Goal: Information Seeking & Learning: Check status

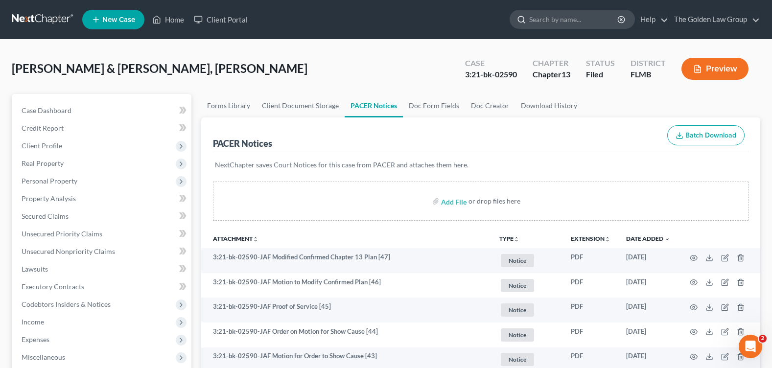
click at [543, 22] on input "search" at bounding box center [574, 19] width 90 height 18
type input "[PERSON_NAME]"
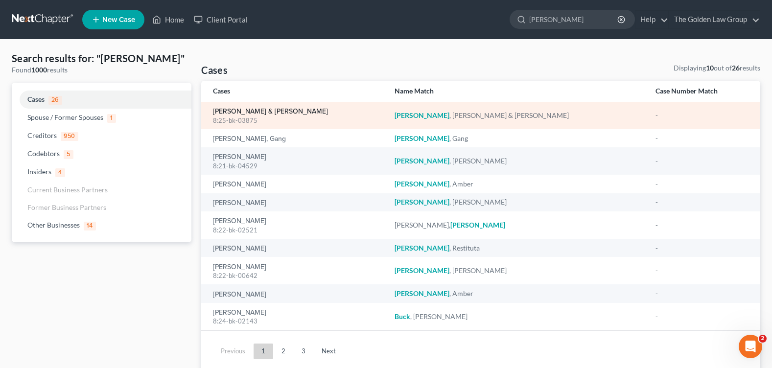
click at [244, 111] on link "[PERSON_NAME] & [PERSON_NAME]" at bounding box center [270, 111] width 115 height 7
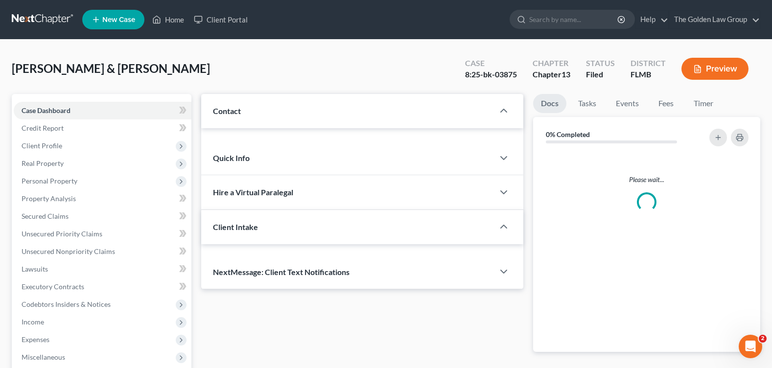
click at [0, 0] on div "Updates & News" at bounding box center [0, 0] width 0 height 0
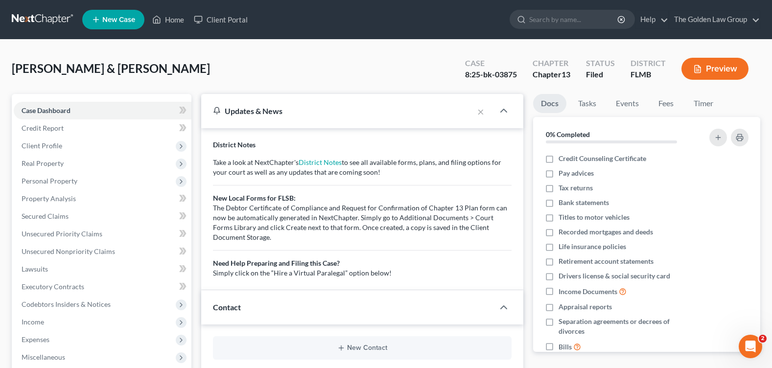
scroll to position [245, 0]
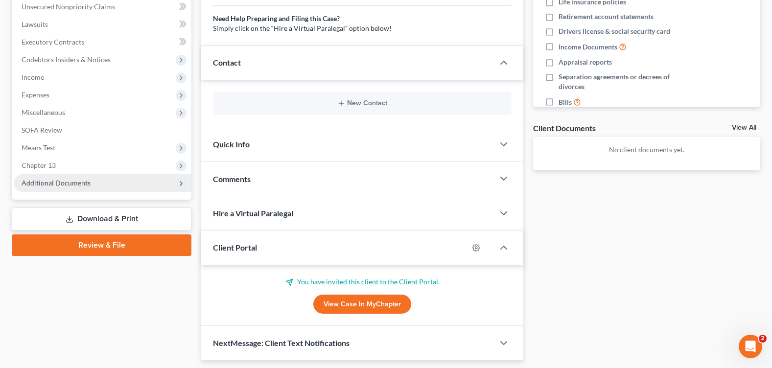
click at [92, 183] on span "Additional Documents" at bounding box center [103, 183] width 178 height 18
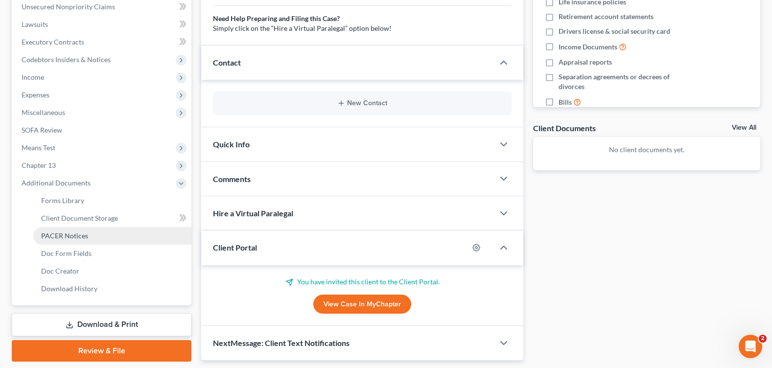
click at [104, 239] on link "PACER Notices" at bounding box center [112, 236] width 158 height 18
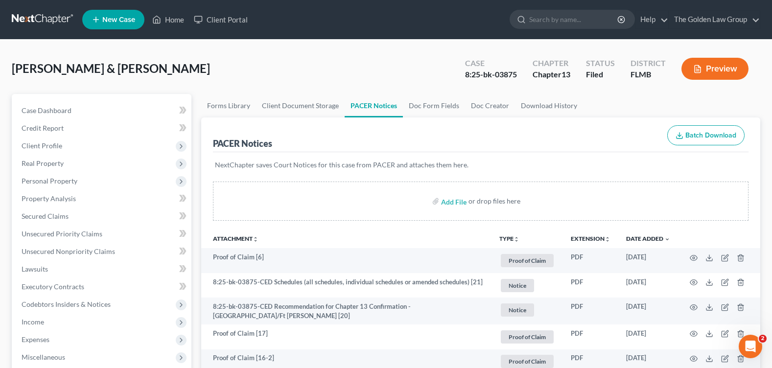
click at [369, 66] on div "[PERSON_NAME] & [PERSON_NAME] Upgraded Case 8:25-bk-03875 Chapter Chapter 13 St…" at bounding box center [386, 72] width 748 height 43
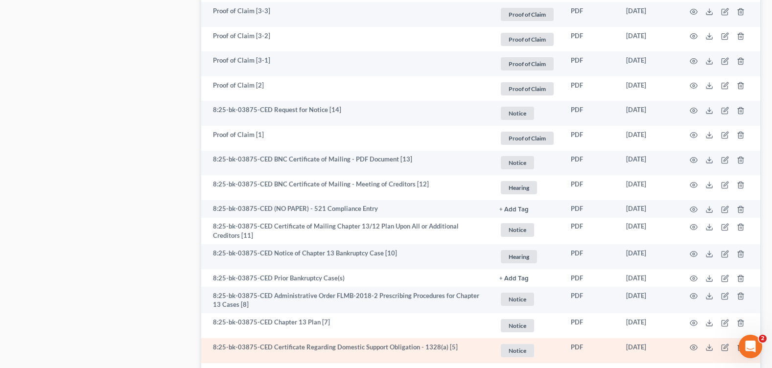
scroll to position [1272, 0]
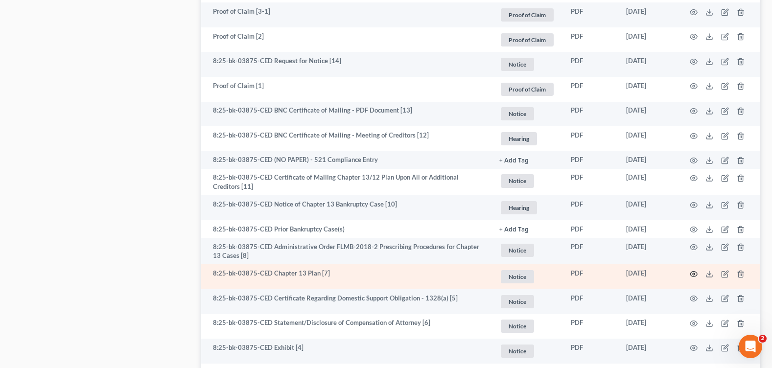
click at [695, 271] on icon "button" at bounding box center [693, 274] width 8 height 8
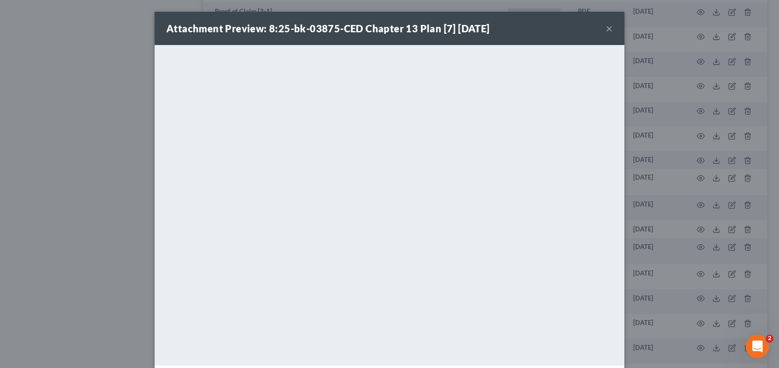
click at [607, 28] on button "×" at bounding box center [609, 29] width 7 height 12
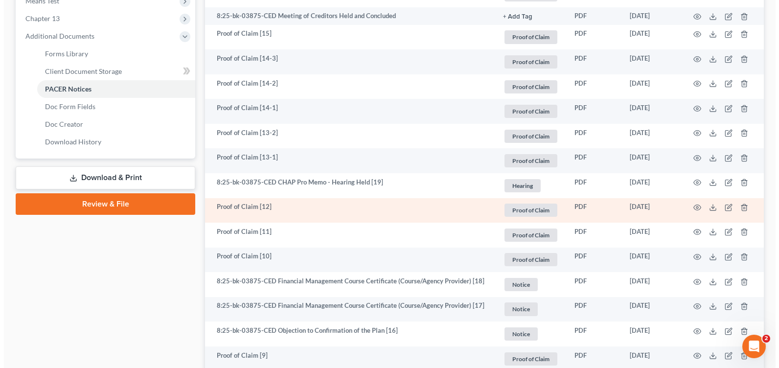
scroll to position [342, 0]
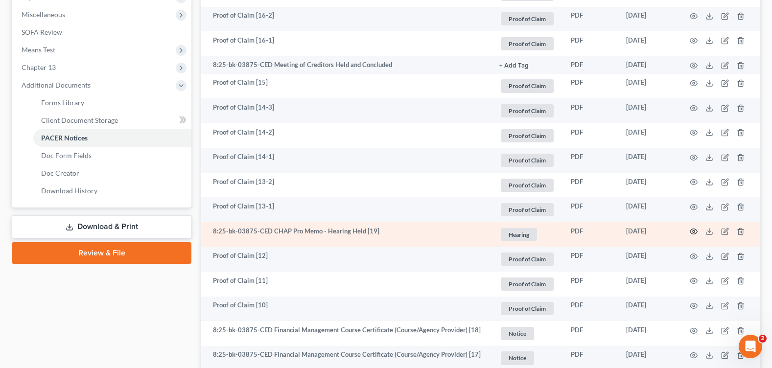
click at [692, 230] on icon "button" at bounding box center [693, 231] width 8 height 8
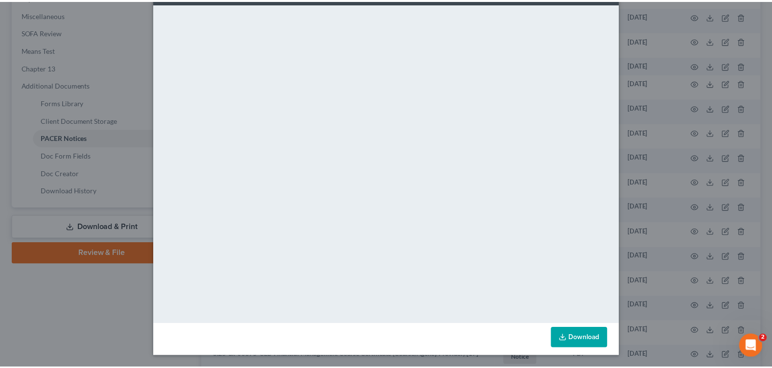
scroll to position [0, 0]
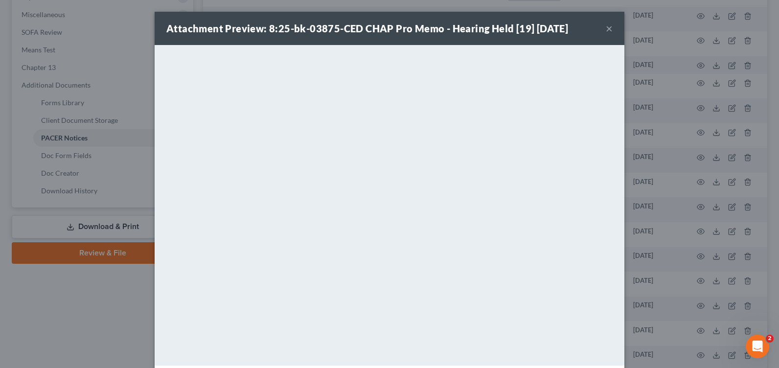
click at [607, 25] on button "×" at bounding box center [609, 29] width 7 height 12
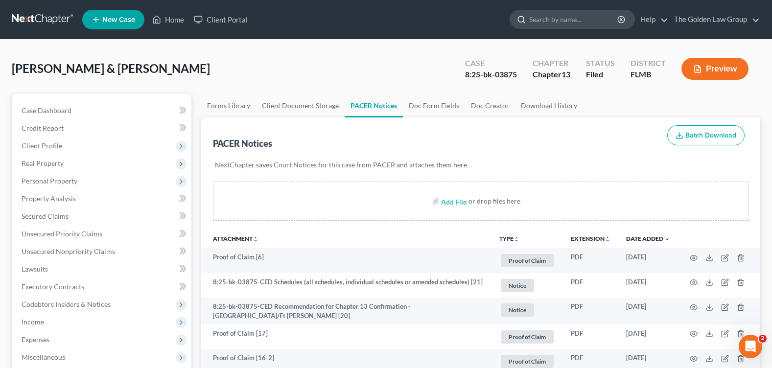
click at [551, 15] on input "search" at bounding box center [574, 19] width 90 height 18
type input "BUCK"
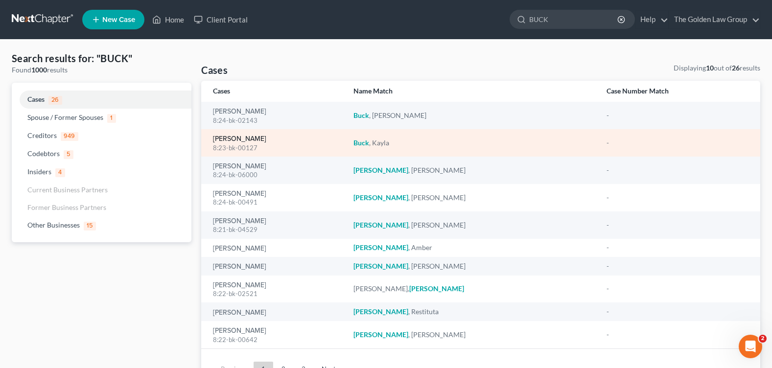
click at [229, 136] on link "[PERSON_NAME]" at bounding box center [239, 139] width 53 height 7
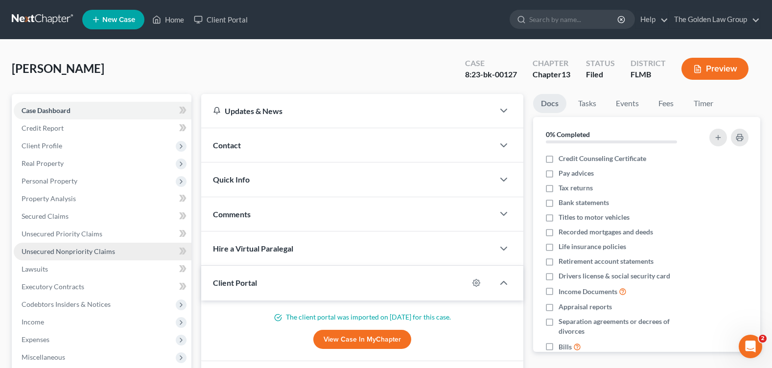
scroll to position [147, 0]
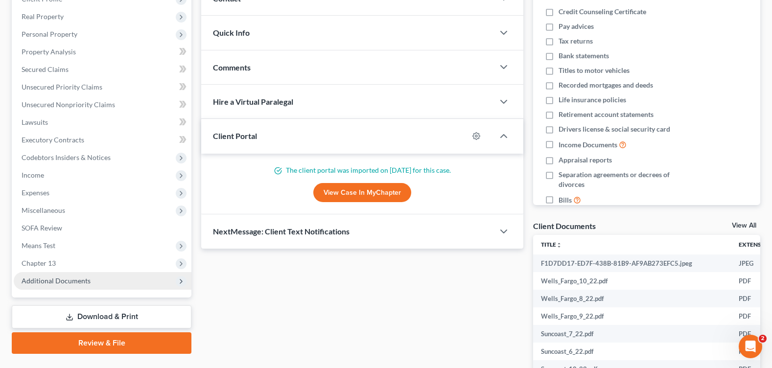
click at [64, 280] on span "Additional Documents" at bounding box center [56, 280] width 69 height 8
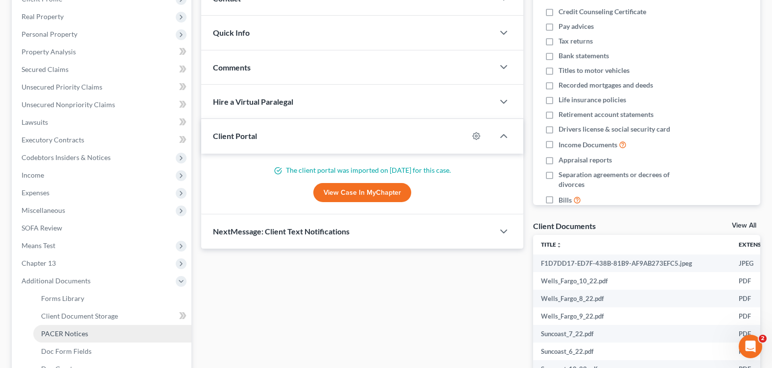
click at [85, 338] on link "PACER Notices" at bounding box center [112, 334] width 158 height 18
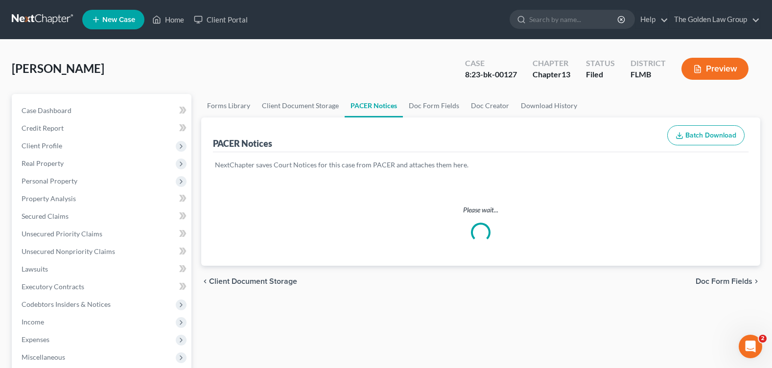
click at [352, 55] on div "[PERSON_NAME] Upgraded Case 8:23-bk-00127 Chapter Chapter 13 Status Filed Distr…" at bounding box center [386, 72] width 748 height 43
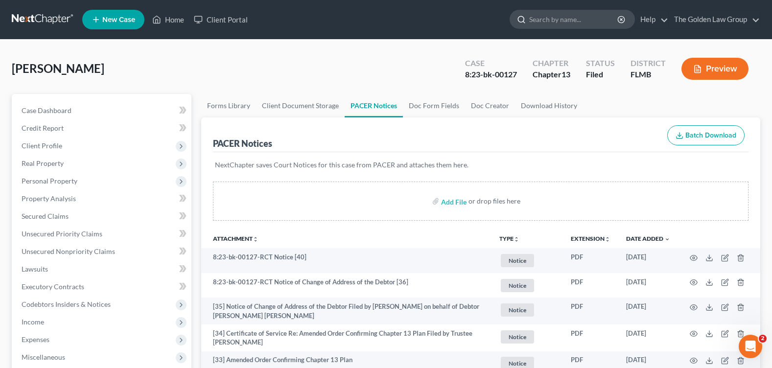
click at [536, 13] on input "search" at bounding box center [574, 19] width 90 height 18
type input "[PERSON_NAME]"
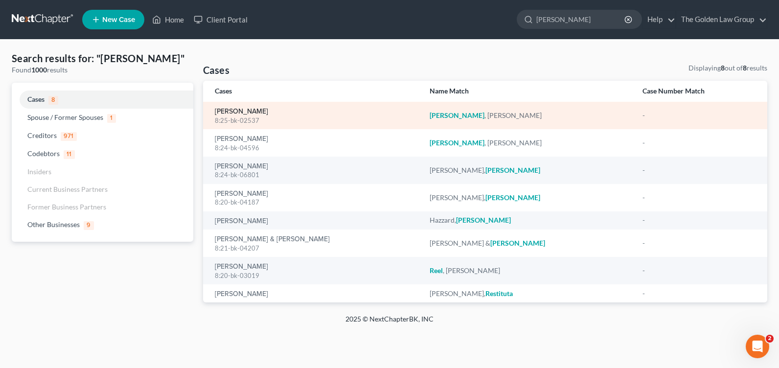
click at [239, 113] on link "[PERSON_NAME]" at bounding box center [241, 111] width 53 height 7
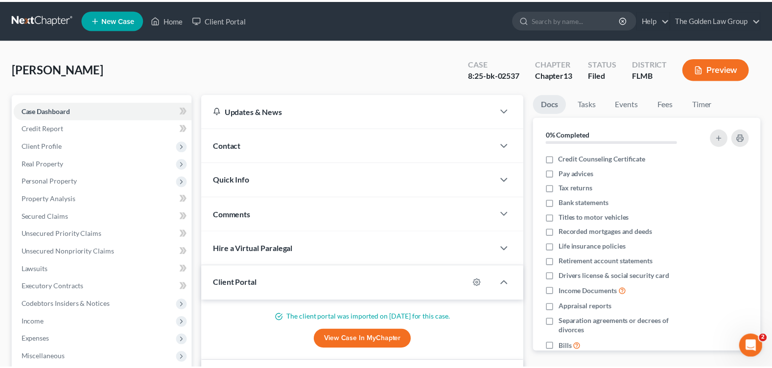
scroll to position [251, 0]
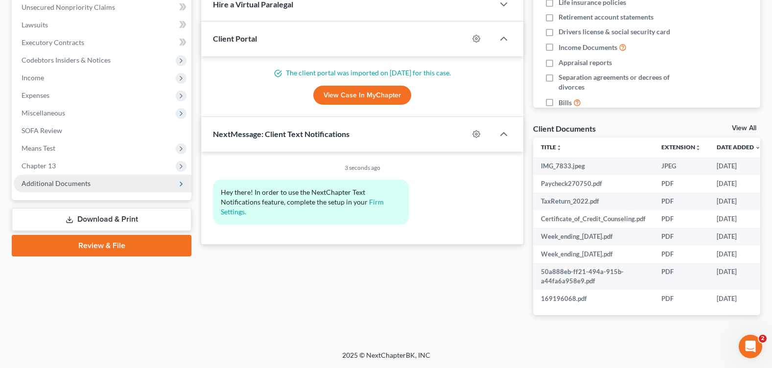
click at [35, 175] on span "Additional Documents" at bounding box center [103, 184] width 178 height 18
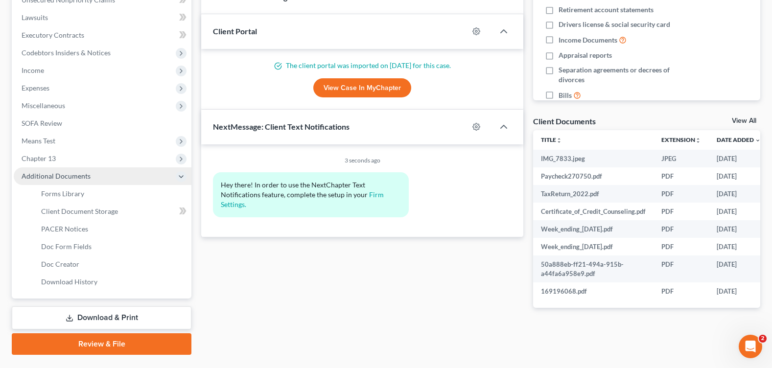
click at [39, 174] on span "Additional Documents" at bounding box center [56, 176] width 69 height 8
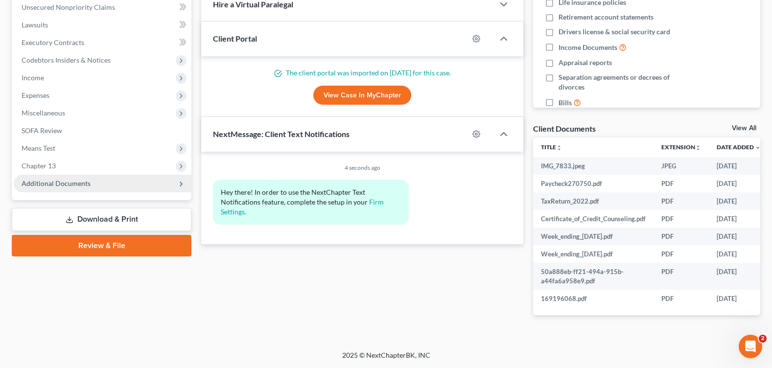
drag, startPoint x: 52, startPoint y: 174, endPoint x: 57, endPoint y: 179, distance: 6.6
click at [52, 179] on span "Additional Documents" at bounding box center [56, 183] width 69 height 8
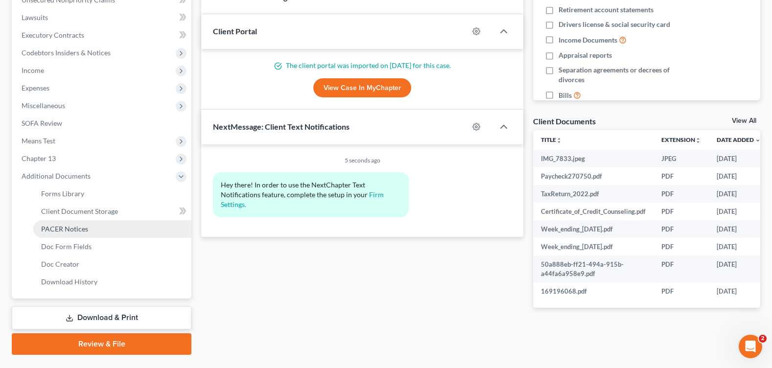
click at [76, 223] on link "PACER Notices" at bounding box center [112, 229] width 158 height 18
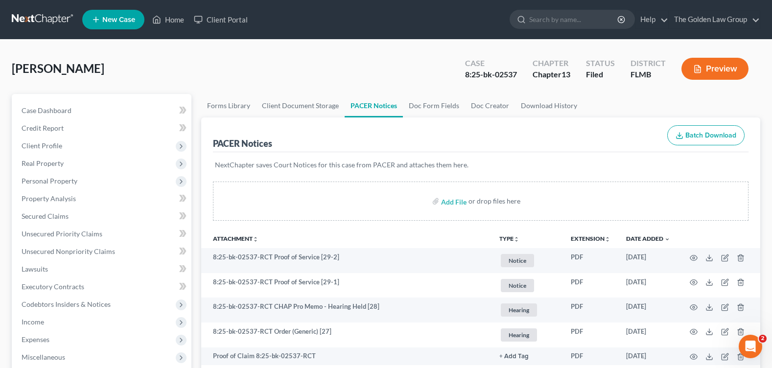
click at [361, 78] on div "[PERSON_NAME] Upgraded Case 8:25-bk-02537 Chapter Chapter 13 Status Filed Distr…" at bounding box center [386, 72] width 748 height 43
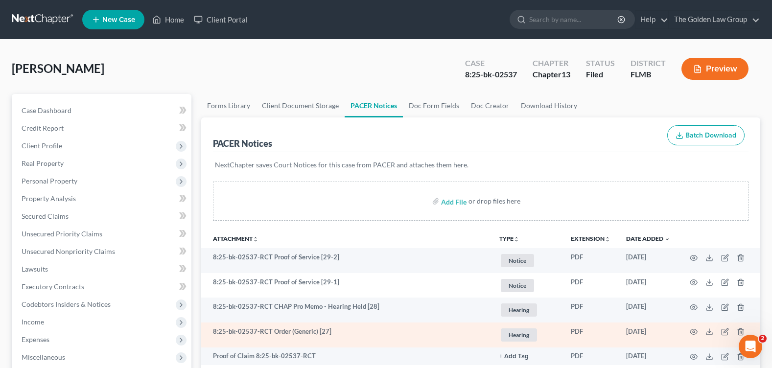
scroll to position [98, 0]
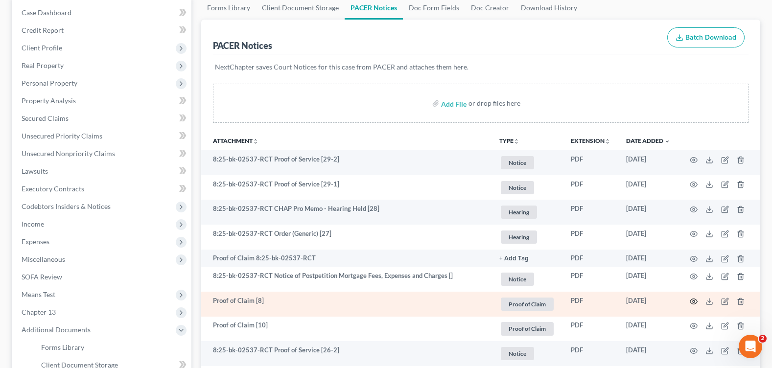
click at [692, 301] on circle "button" at bounding box center [693, 301] width 2 height 2
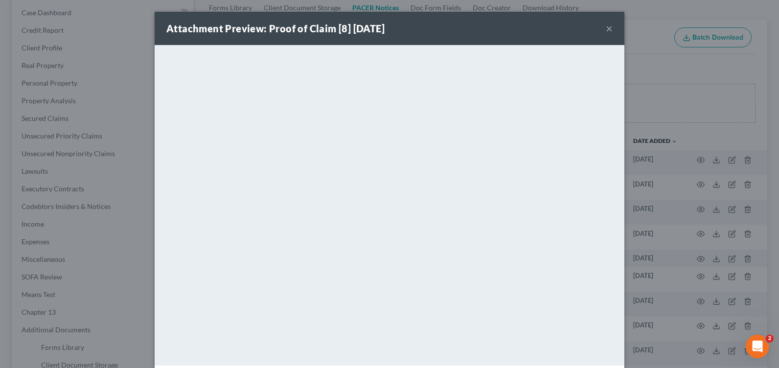
click at [606, 25] on button "×" at bounding box center [609, 29] width 7 height 12
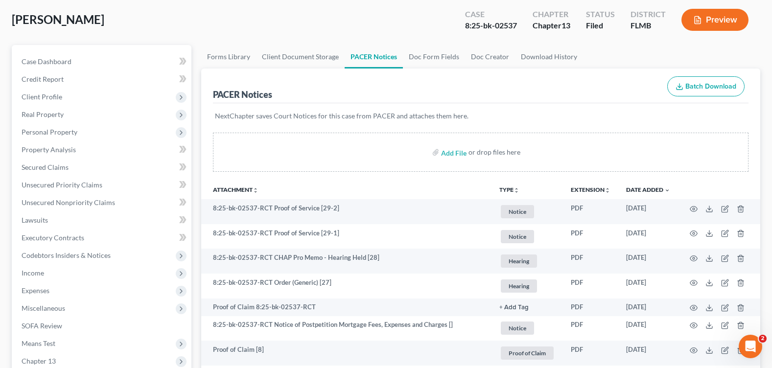
scroll to position [0, 0]
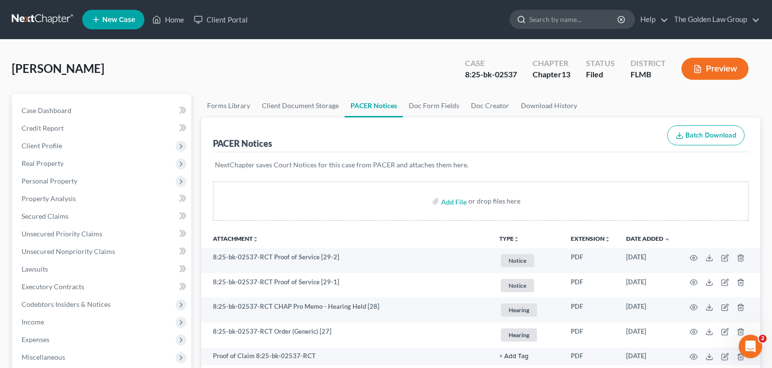
click at [561, 18] on input "search" at bounding box center [574, 19] width 90 height 18
type input "[PERSON_NAME]"
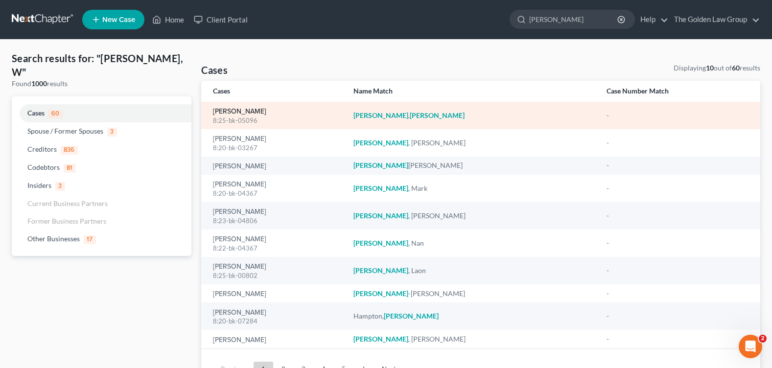
click at [241, 113] on link "[PERSON_NAME]" at bounding box center [239, 111] width 53 height 7
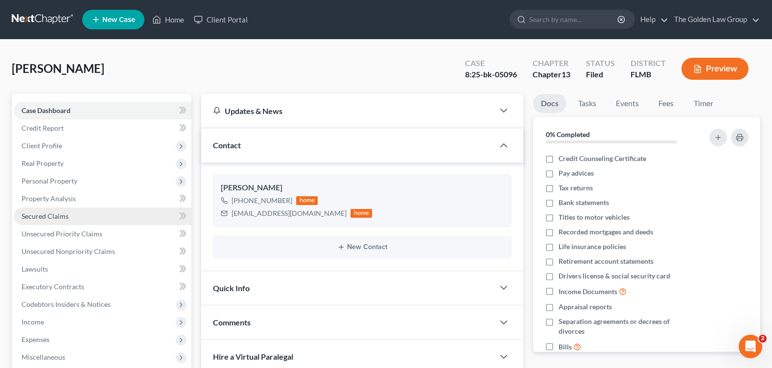
scroll to position [173, 0]
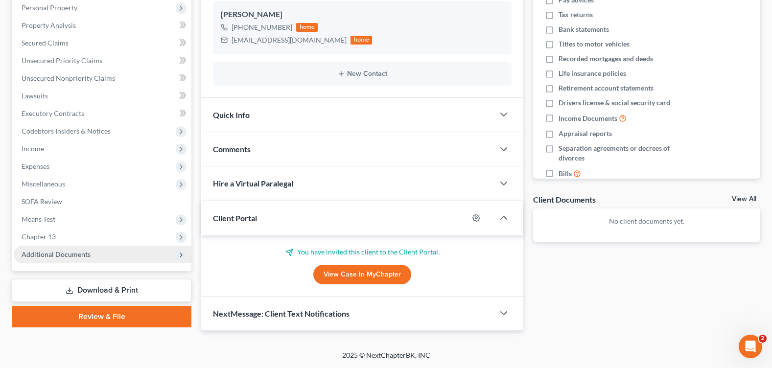
click at [86, 253] on span "Additional Documents" at bounding box center [56, 254] width 69 height 8
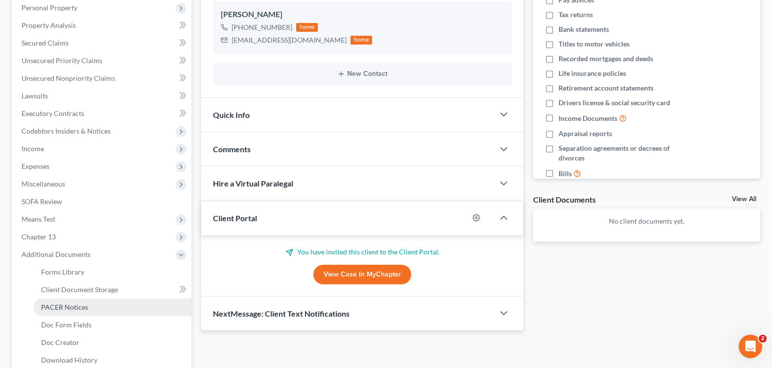
click at [90, 307] on link "PACER Notices" at bounding box center [112, 307] width 158 height 18
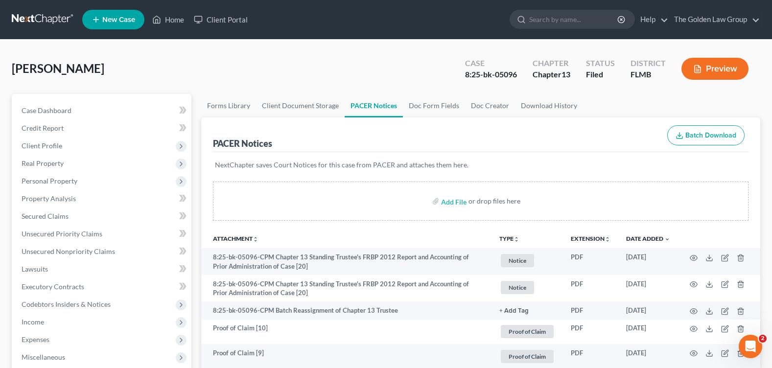
click at [359, 60] on div "[PERSON_NAME] Upgraded Case 8:25-bk-05096 Chapter Chapter 13 Status Filed Distr…" at bounding box center [386, 72] width 748 height 43
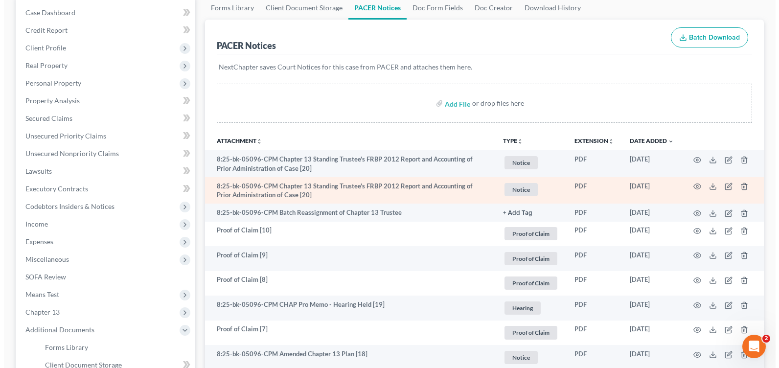
scroll to position [196, 0]
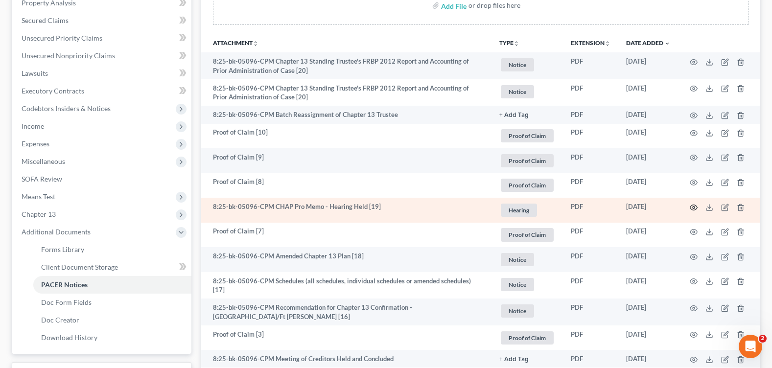
click at [696, 206] on icon "button" at bounding box center [693, 206] width 7 height 5
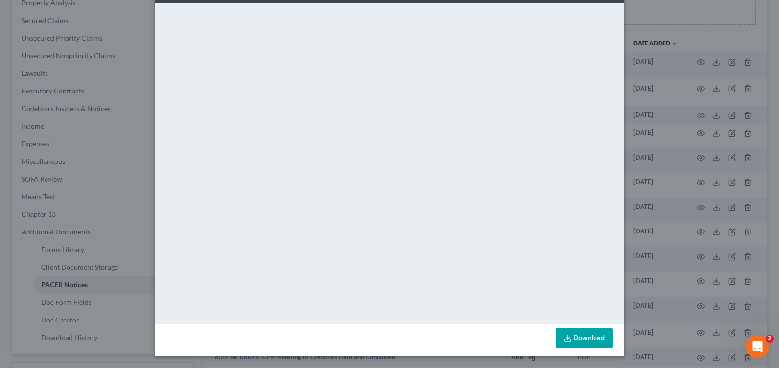
scroll to position [0, 0]
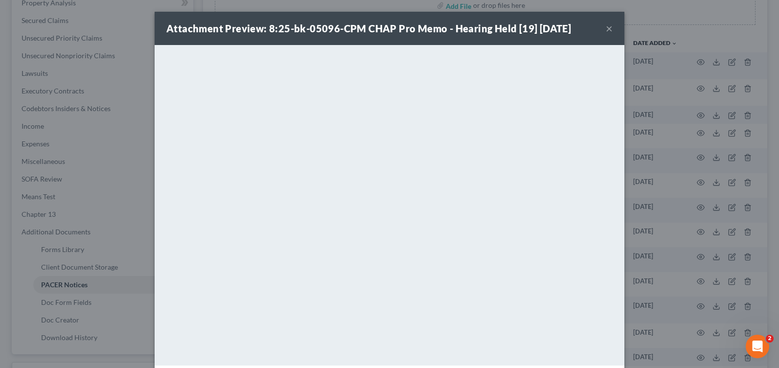
click at [601, 27] on div "Attachment Preview: 8:25-bk-05096-CPM CHAP Pro Memo - Hearing Held [19] [DATE] ×" at bounding box center [390, 28] width 470 height 33
click at [607, 29] on button "×" at bounding box center [609, 29] width 7 height 12
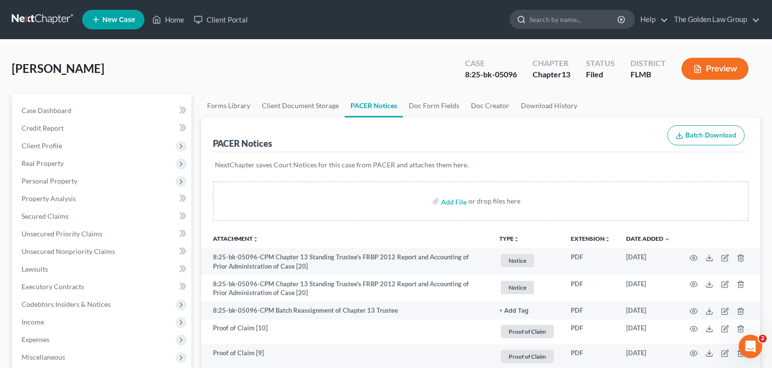
click at [554, 18] on input "search" at bounding box center [574, 19] width 90 height 18
type input "[PERSON_NAME]"
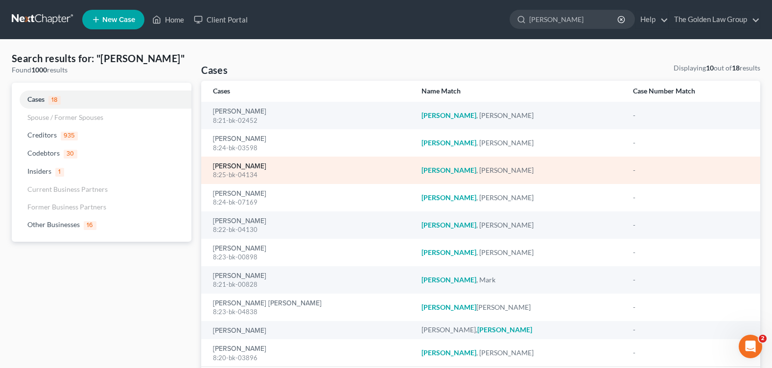
click at [243, 168] on link "[PERSON_NAME]" at bounding box center [239, 166] width 53 height 7
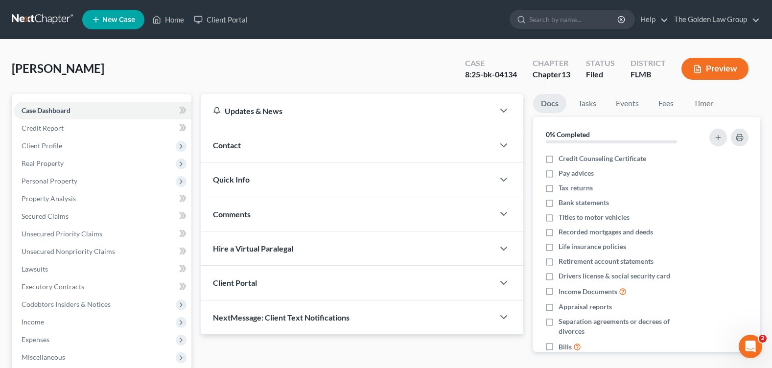
scroll to position [147, 0]
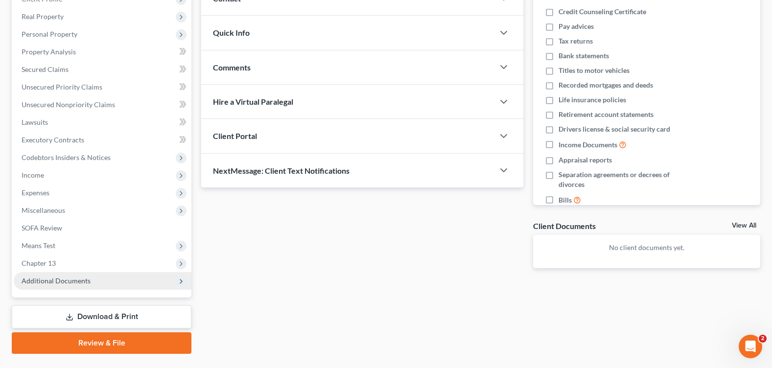
click at [70, 276] on span "Additional Documents" at bounding box center [56, 280] width 69 height 8
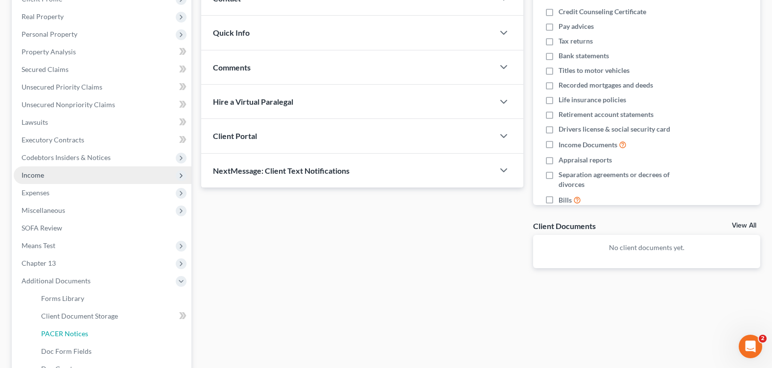
click at [78, 330] on span "PACER Notices" at bounding box center [64, 333] width 47 height 8
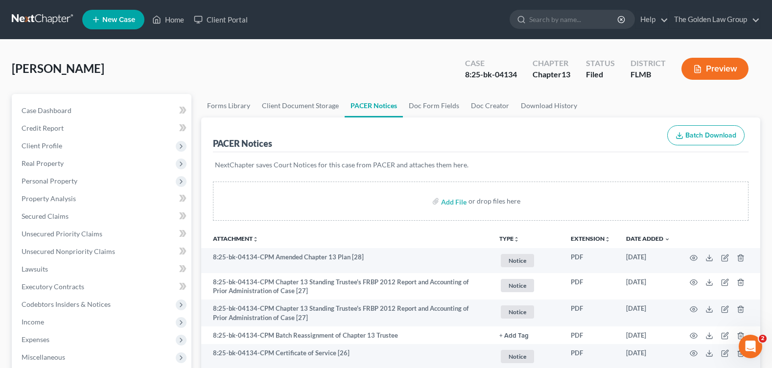
click at [332, 72] on div "[PERSON_NAME] Upgraded Case 8:25-bk-04134 Chapter Chapter 13 Status Filed Distr…" at bounding box center [386, 72] width 748 height 43
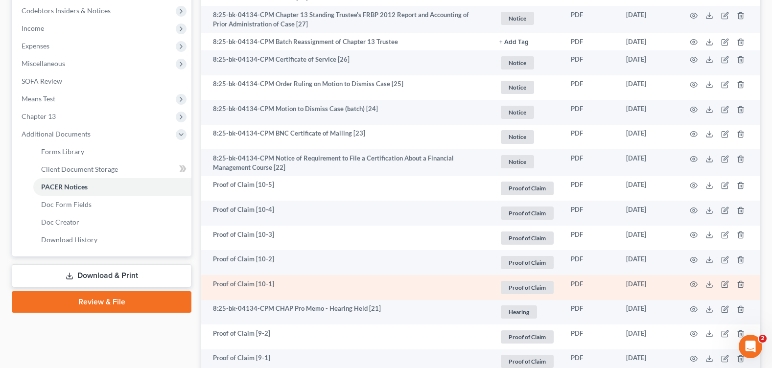
scroll to position [391, 0]
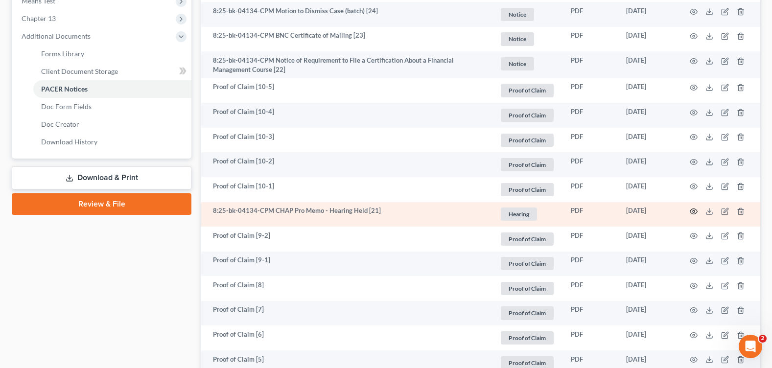
click at [694, 211] on circle "button" at bounding box center [693, 211] width 2 height 2
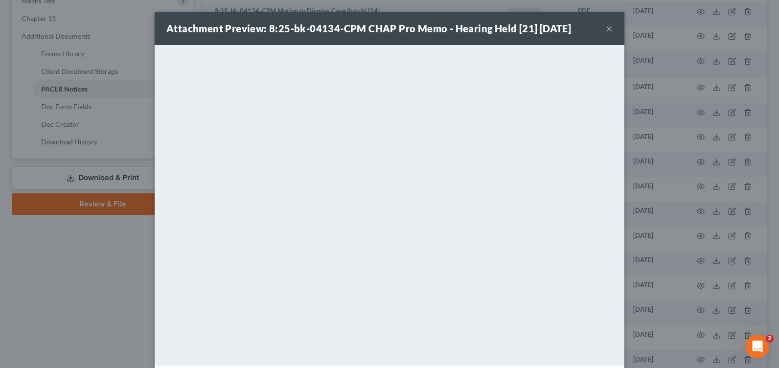
click at [606, 29] on button "×" at bounding box center [609, 29] width 7 height 12
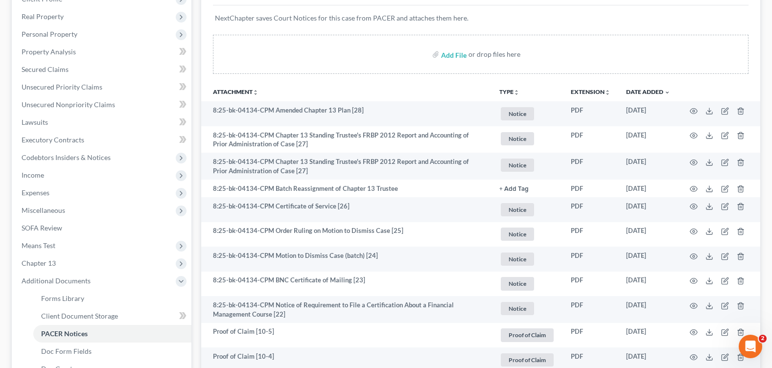
scroll to position [0, 0]
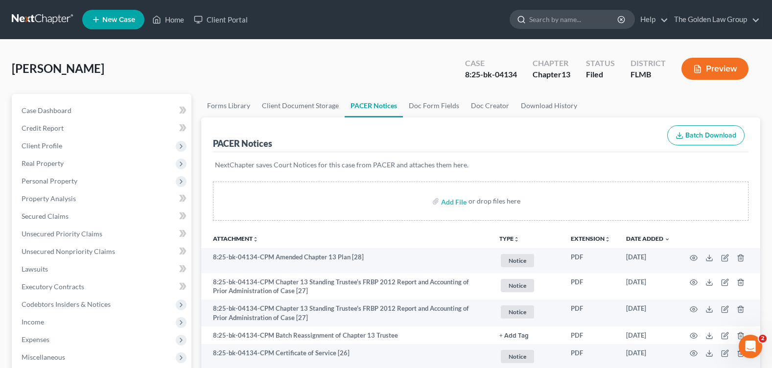
click at [554, 16] on input "search" at bounding box center [574, 19] width 90 height 18
type input "e"
type input "[PERSON_NAME]"
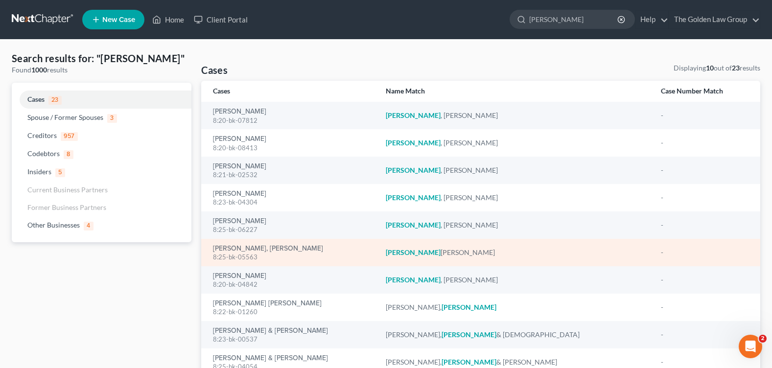
click at [277, 253] on div "8:25-bk-05563" at bounding box center [291, 256] width 157 height 9
click at [273, 250] on link "[PERSON_NAME], [PERSON_NAME]" at bounding box center [268, 248] width 110 height 7
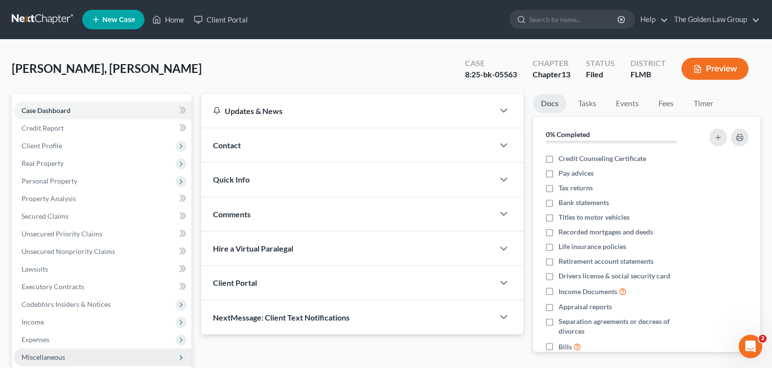
scroll to position [147, 0]
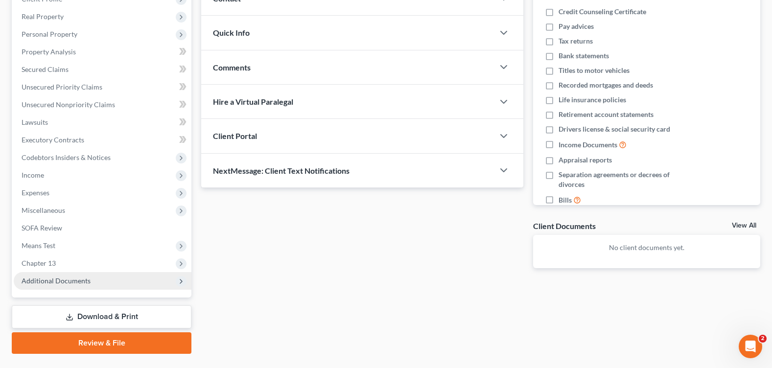
click at [68, 281] on span "Additional Documents" at bounding box center [56, 280] width 69 height 8
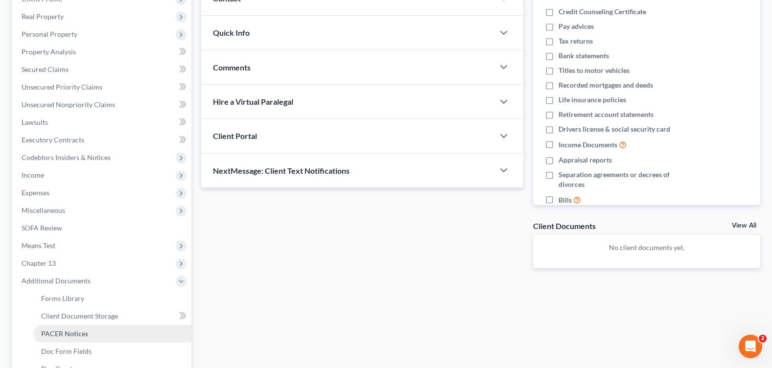
click at [74, 330] on span "PACER Notices" at bounding box center [64, 333] width 47 height 8
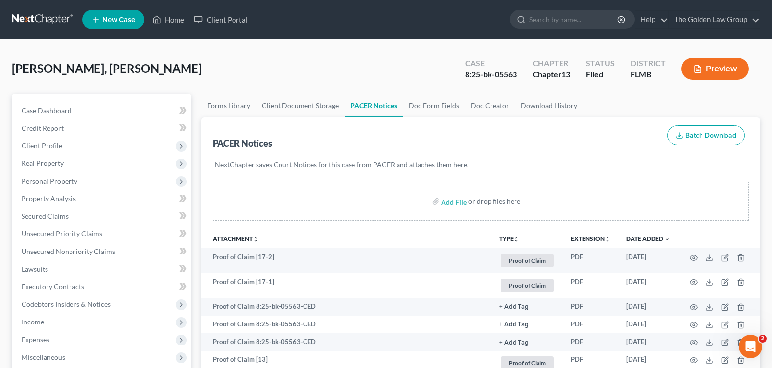
click at [312, 71] on div "[PERSON_NAME], [PERSON_NAME] Upgraded Case 8:25-bk-05563 Chapter Chapter 13 Sta…" at bounding box center [386, 72] width 748 height 43
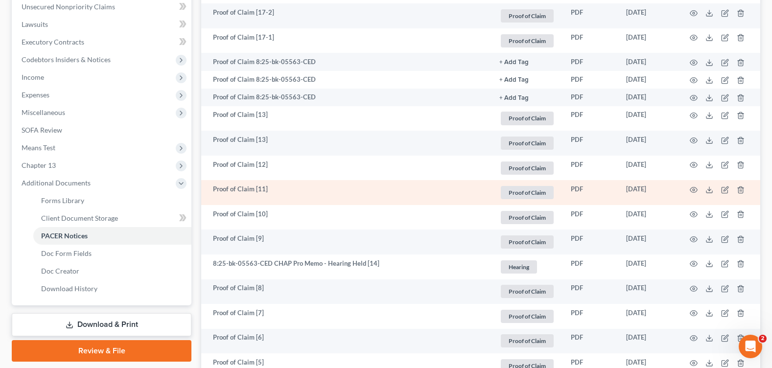
scroll to position [294, 0]
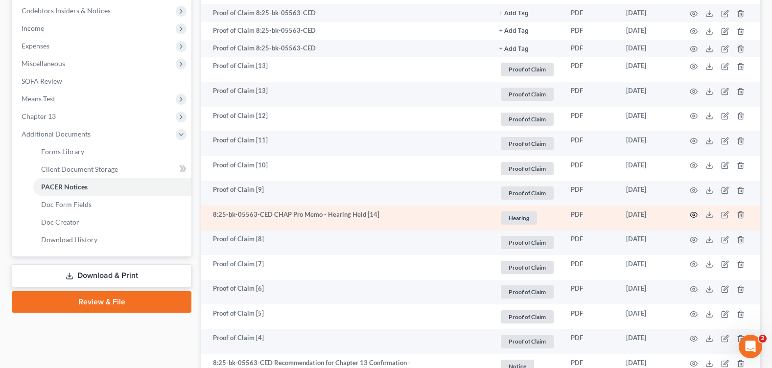
click at [696, 214] on icon "button" at bounding box center [693, 215] width 8 height 8
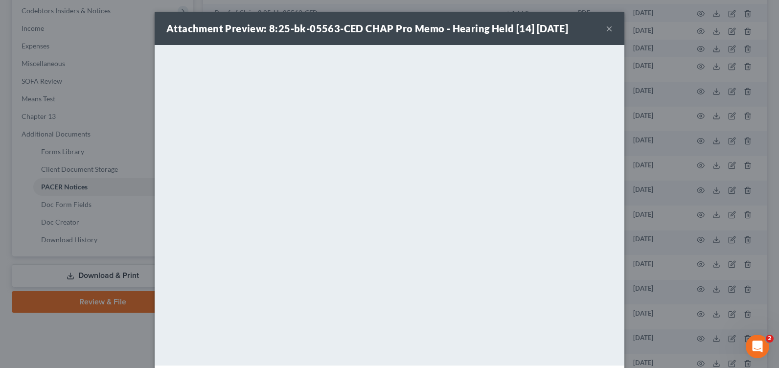
click at [606, 28] on button "×" at bounding box center [609, 29] width 7 height 12
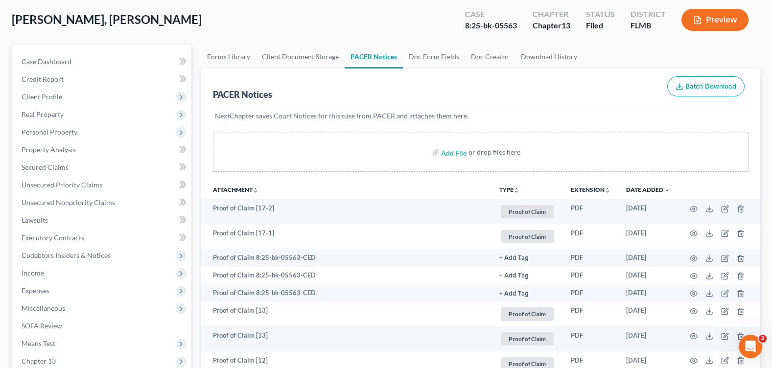
scroll to position [0, 0]
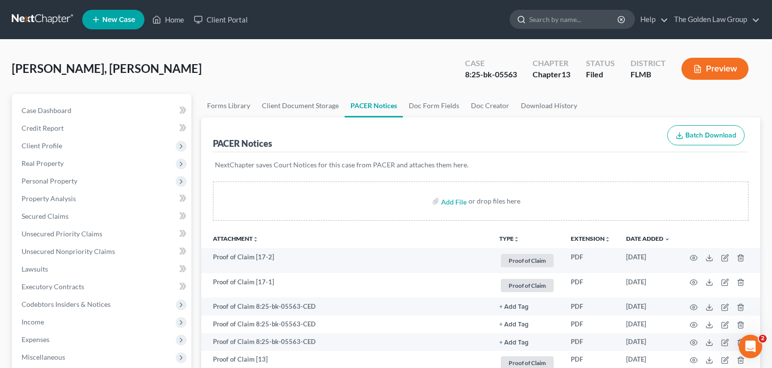
click at [564, 23] on input "search" at bounding box center [574, 19] width 90 height 18
type input "[PERSON_NAME]"
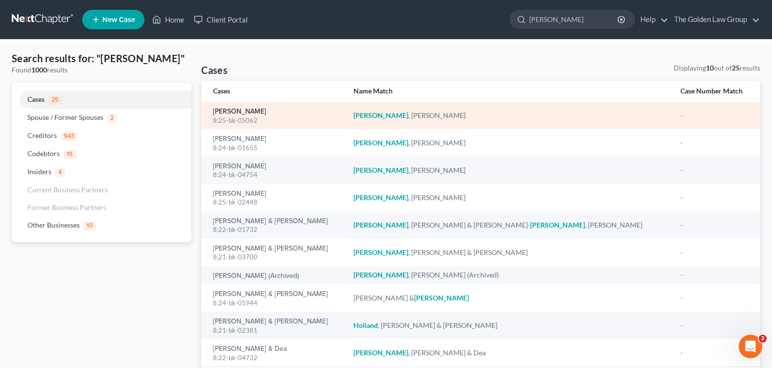
click at [229, 113] on link "[PERSON_NAME]" at bounding box center [239, 111] width 53 height 7
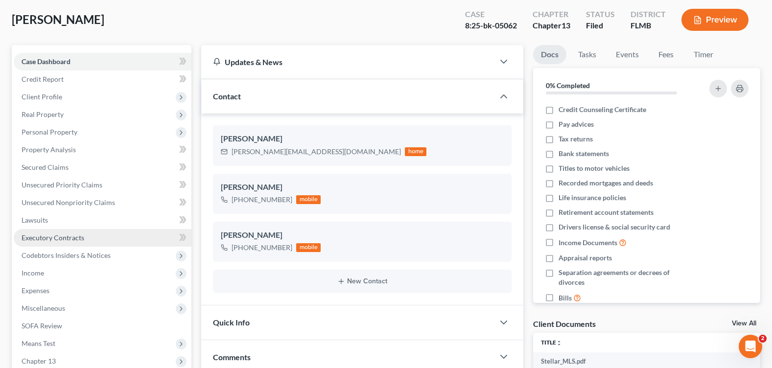
scroll to position [196, 0]
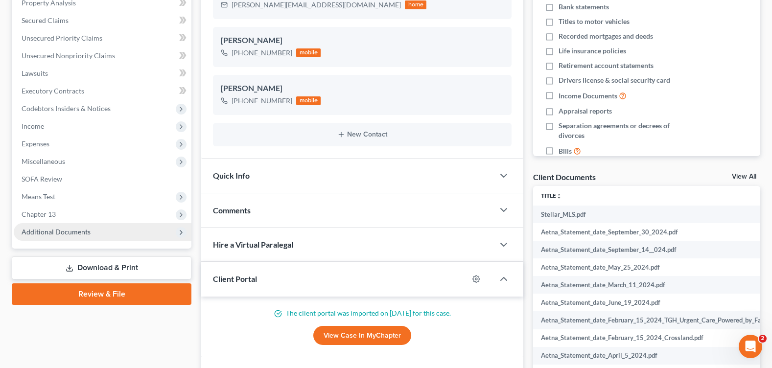
click at [62, 235] on span "Additional Documents" at bounding box center [56, 231] width 69 height 8
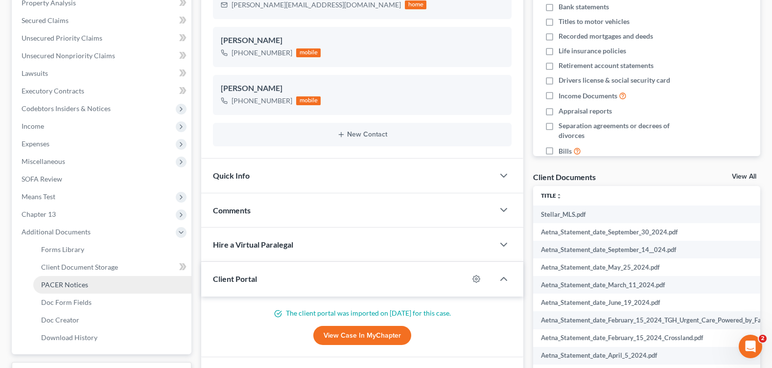
click at [91, 283] on link "PACER Notices" at bounding box center [112, 285] width 158 height 18
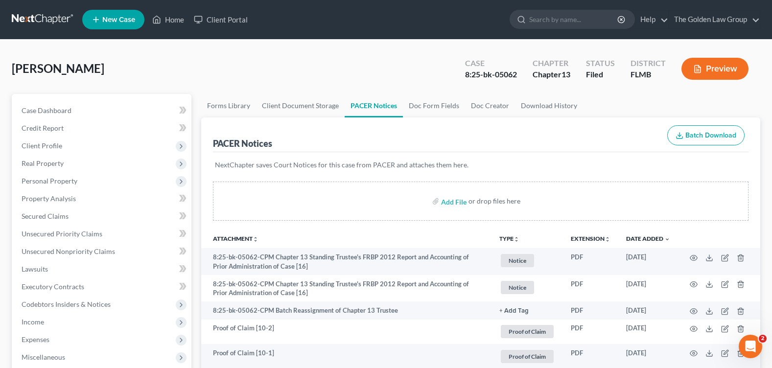
click at [374, 62] on div "[PERSON_NAME] Upgraded Case 8:25-bk-05062 Chapter Chapter 13 Status Filed Distr…" at bounding box center [386, 72] width 748 height 43
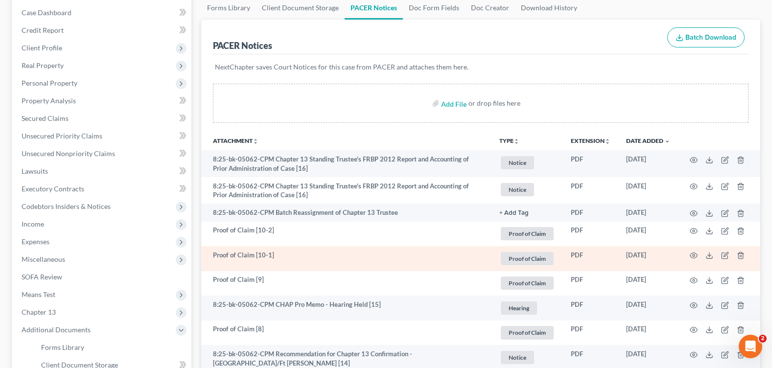
scroll to position [147, 0]
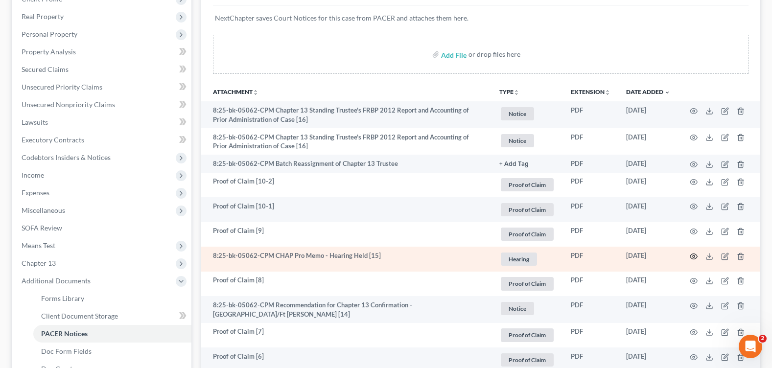
click at [695, 254] on icon "button" at bounding box center [693, 256] width 8 height 8
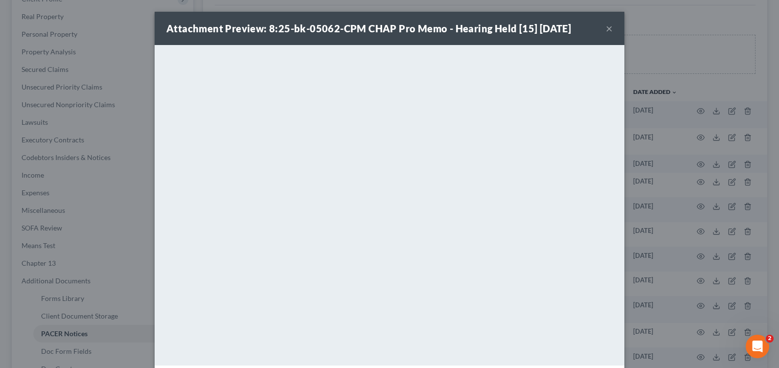
click at [606, 26] on button "×" at bounding box center [609, 29] width 7 height 12
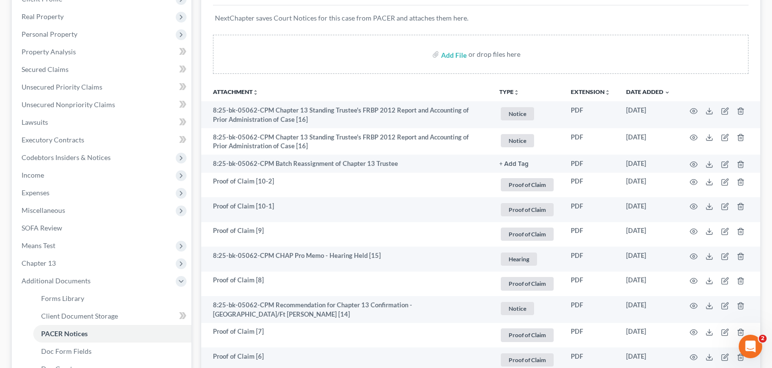
scroll to position [0, 0]
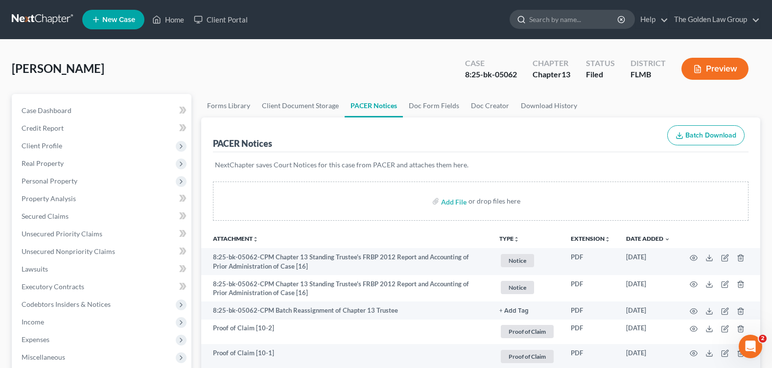
click at [569, 22] on input "search" at bounding box center [574, 19] width 90 height 18
type input "[PERSON_NAME]"
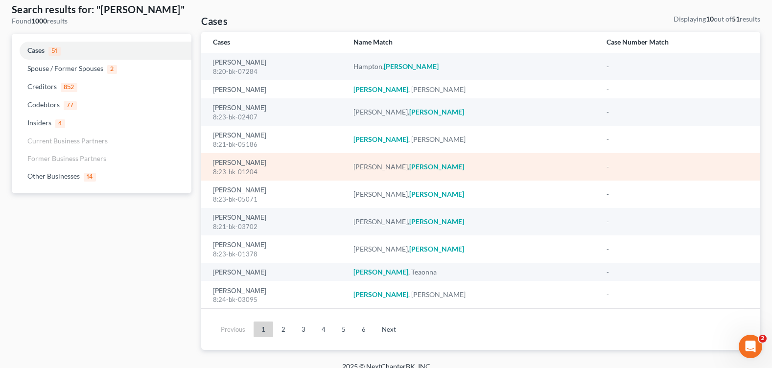
scroll to position [60, 0]
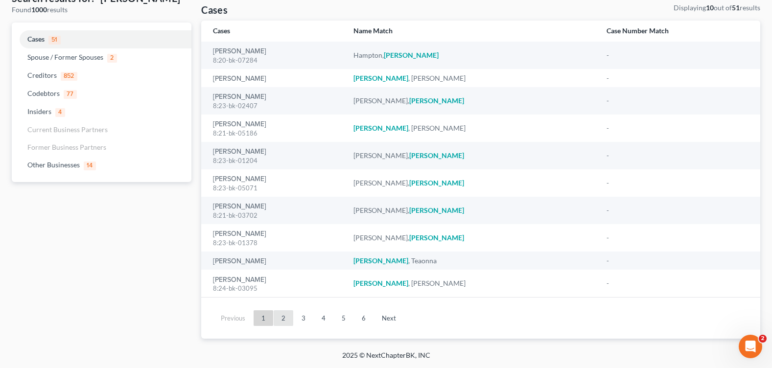
click at [285, 322] on link "2" at bounding box center [283, 318] width 20 height 16
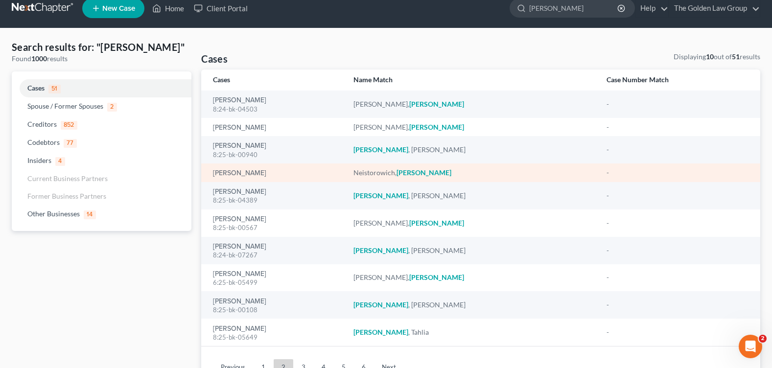
scroll to position [0, 0]
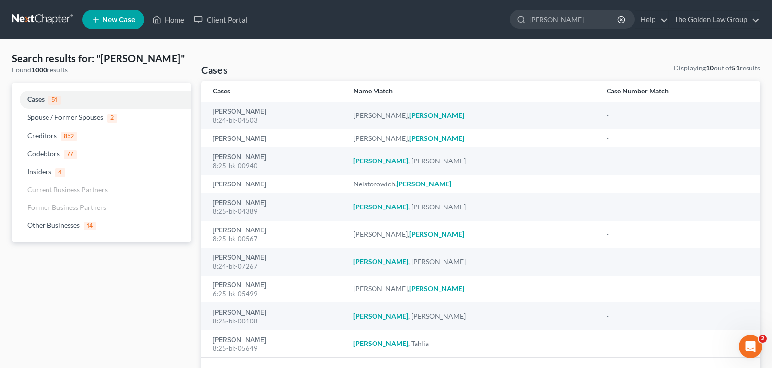
click at [572, 9] on ul "New Case Home Client Portal [PERSON_NAME] - No Result - Creditors [PERSON_NAME]…" at bounding box center [421, 19] width 678 height 25
drag, startPoint x: 566, startPoint y: 27, endPoint x: 565, endPoint y: 22, distance: 5.0
click at [566, 24] on input "[PERSON_NAME]" at bounding box center [574, 19] width 90 height 18
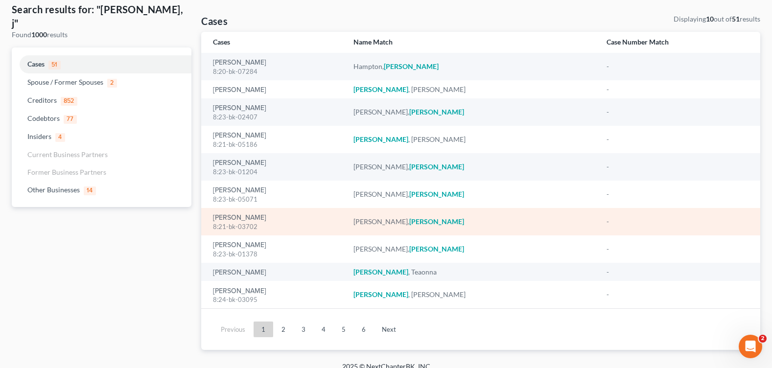
scroll to position [60, 0]
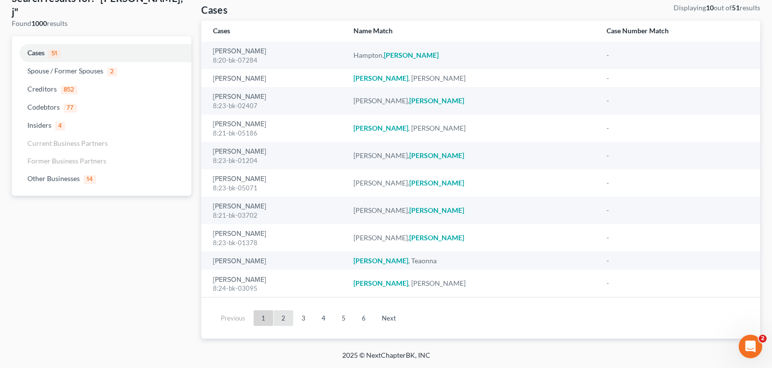
click at [281, 324] on link "2" at bounding box center [283, 318] width 20 height 16
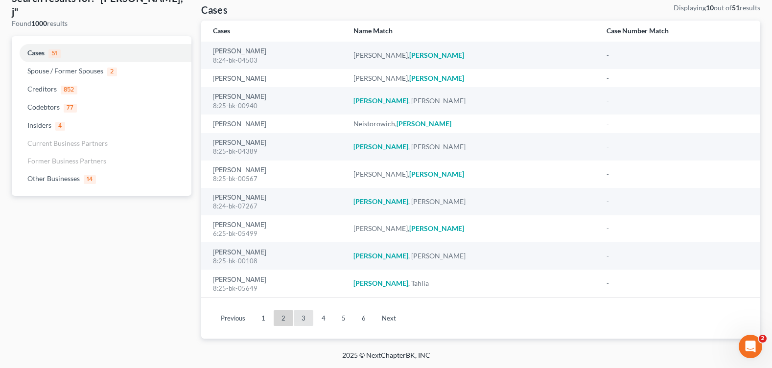
click at [309, 317] on link "3" at bounding box center [304, 318] width 20 height 16
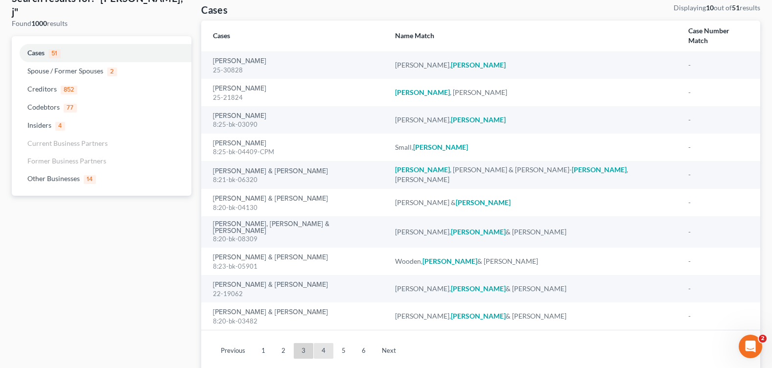
click at [323, 343] on link "4" at bounding box center [324, 351] width 20 height 16
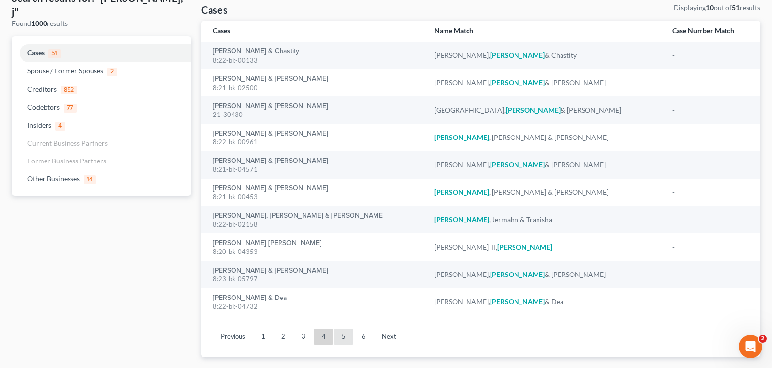
click at [346, 336] on link "5" at bounding box center [344, 337] width 20 height 16
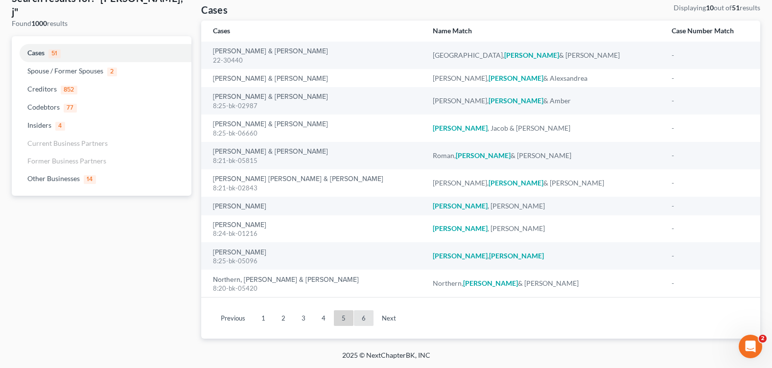
click at [364, 318] on link "6" at bounding box center [364, 318] width 20 height 16
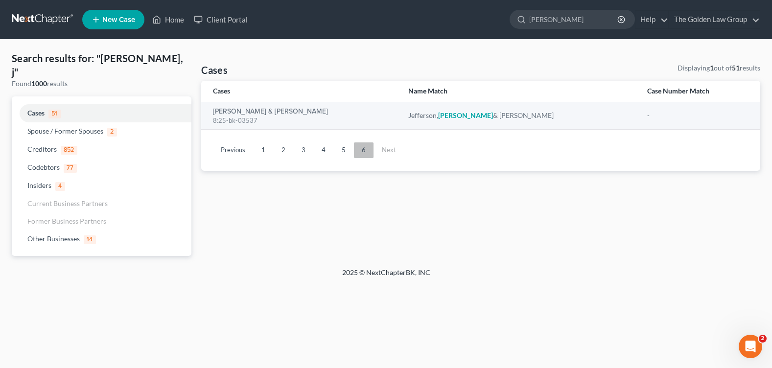
scroll to position [0, 0]
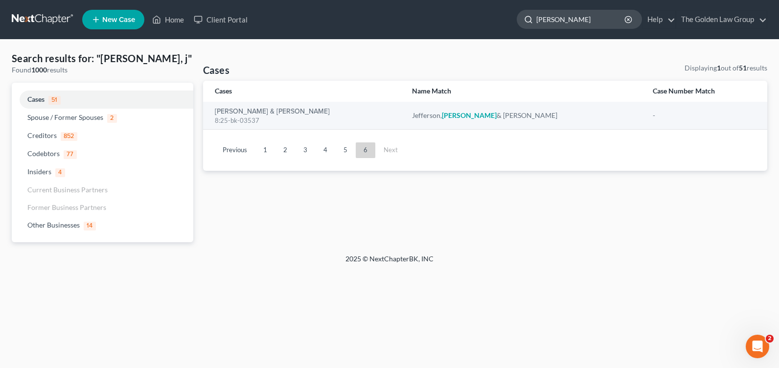
drag, startPoint x: 570, startPoint y: 11, endPoint x: 522, endPoint y: 11, distance: 47.9
click at [522, 11] on div "[PERSON_NAME]" at bounding box center [579, 19] width 125 height 19
type input "[PERSON_NAME]"
